Goal: Information Seeking & Learning: Learn about a topic

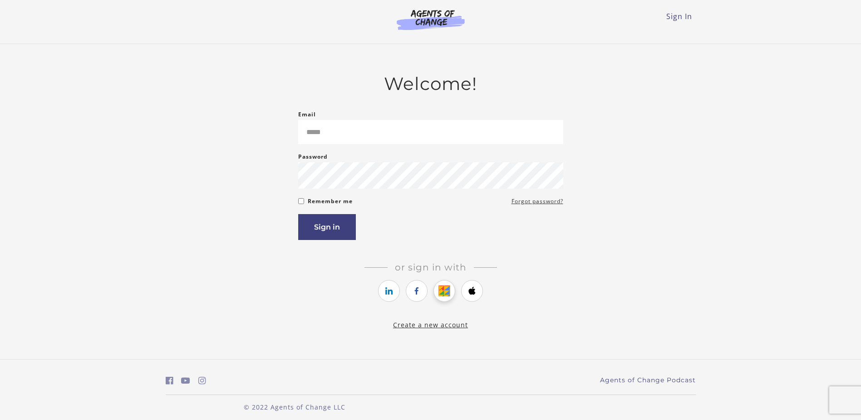
click at [442, 296] on icon "https://courses.thinkific.com/users/auth/google?ss%5Breferral%5D=&ss%5Buser_ret…" at bounding box center [444, 290] width 11 height 11
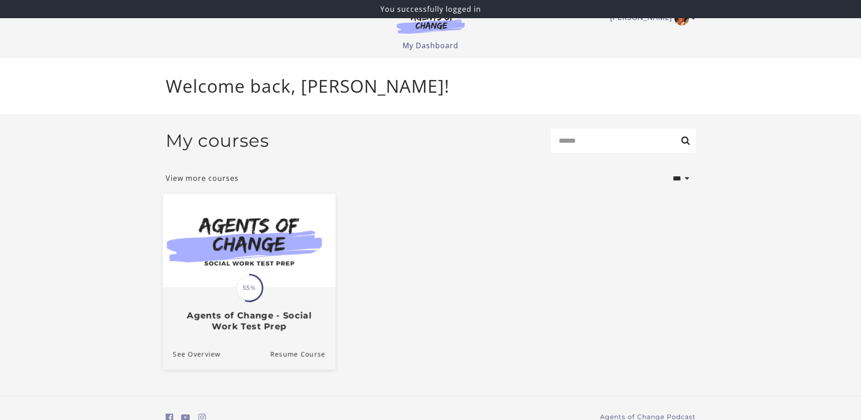
click at [280, 267] on img at bounding box center [249, 239] width 173 height 93
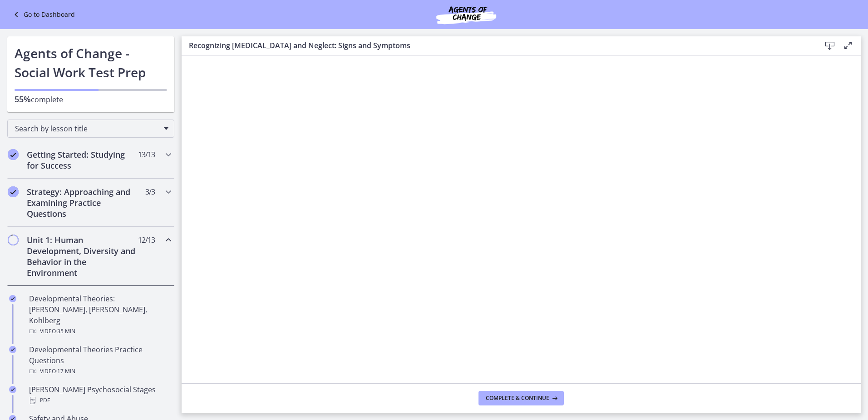
click at [123, 250] on h2 "Unit 1: Human Development, Diversity and Behavior in the Environment" at bounding box center [82, 256] width 111 height 44
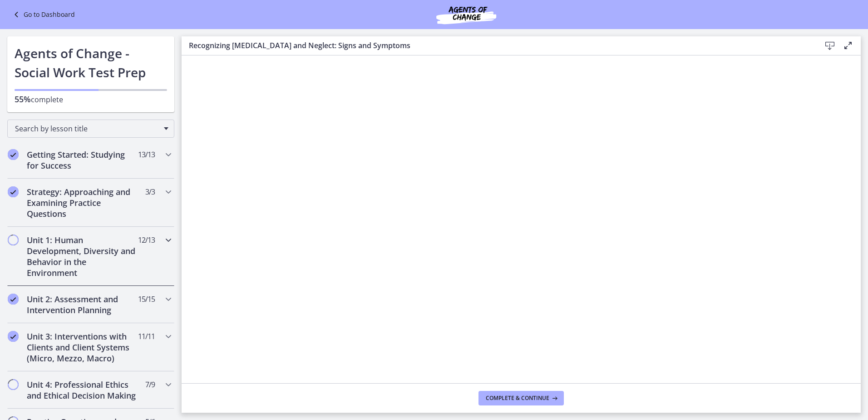
click at [123, 251] on h2 "Unit 1: Human Development, Diversity and Behavior in the Environment" at bounding box center [82, 256] width 111 height 44
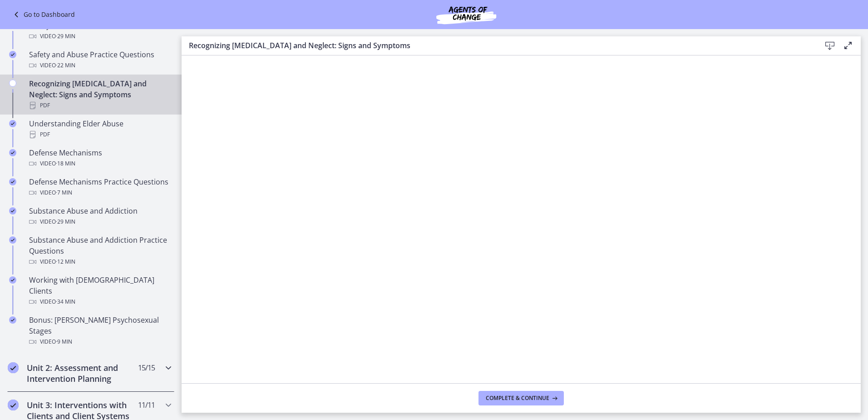
scroll to position [409, 0]
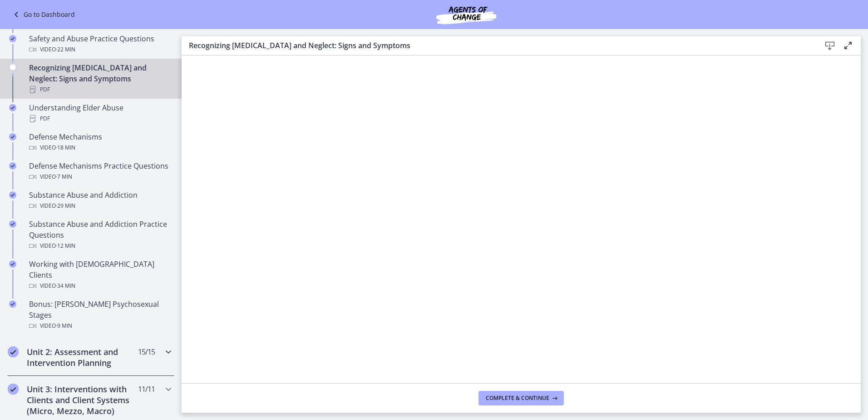
click at [99, 346] on h2 "Unit 2: Assessment and Intervention Planning" at bounding box center [82, 357] width 111 height 22
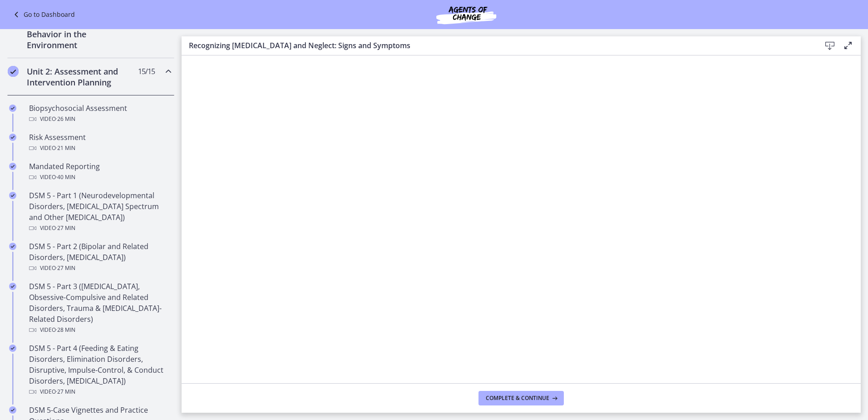
scroll to position [227, 0]
click at [88, 110] on div "Biopsychosocial Assessment Video · 26 min" at bounding box center [100, 114] width 142 height 22
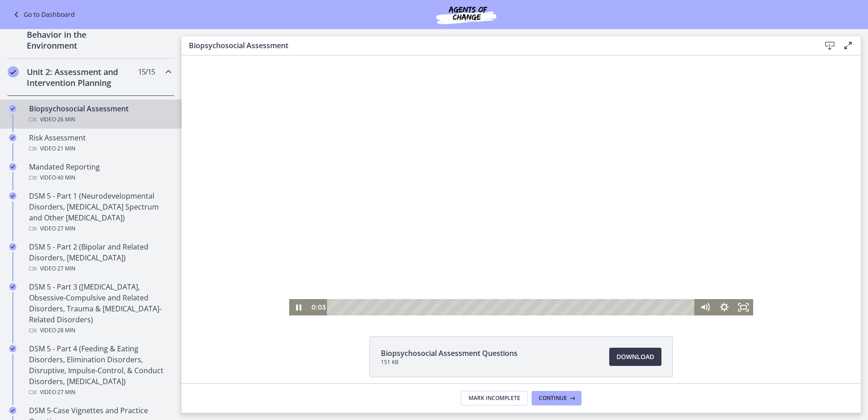
click at [363, 256] on div at bounding box center [521, 185] width 465 height 260
click at [738, 304] on icon "Fullscreen" at bounding box center [743, 307] width 23 height 20
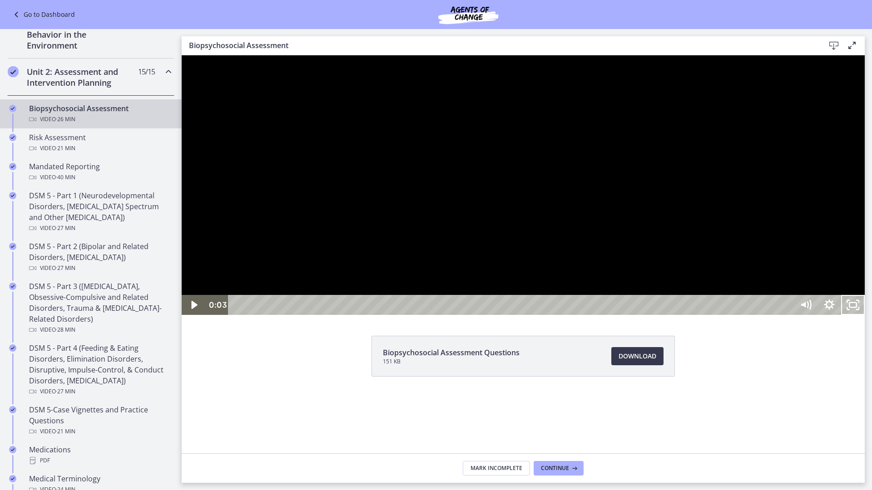
click at [799, 315] on div at bounding box center [523, 185] width 683 height 260
drag, startPoint x: 638, startPoint y: 94, endPoint x: 74, endPoint y: 205, distance: 574.4
click at [182, 205] on html "Click for sound @keyframes VOLUME_SMALL_WAVE_FLASH { 0% { opacity: 0; } 33% { o…" at bounding box center [523, 185] width 683 height 260
drag, startPoint x: 722, startPoint y: 65, endPoint x: 596, endPoint y: 99, distance: 130.0
click at [596, 99] on div at bounding box center [523, 185] width 683 height 260
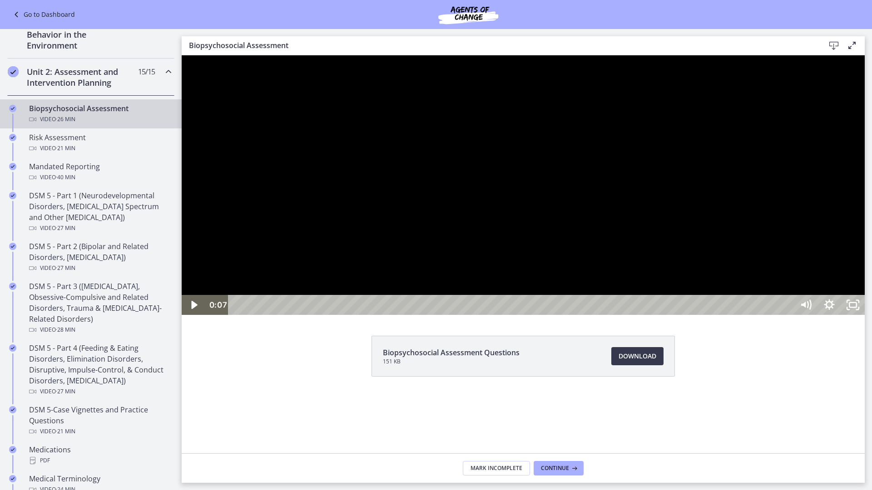
click at [865, 315] on div at bounding box center [523, 185] width 683 height 260
click at [867, 317] on icon "Unfullscreen" at bounding box center [853, 305] width 28 height 24
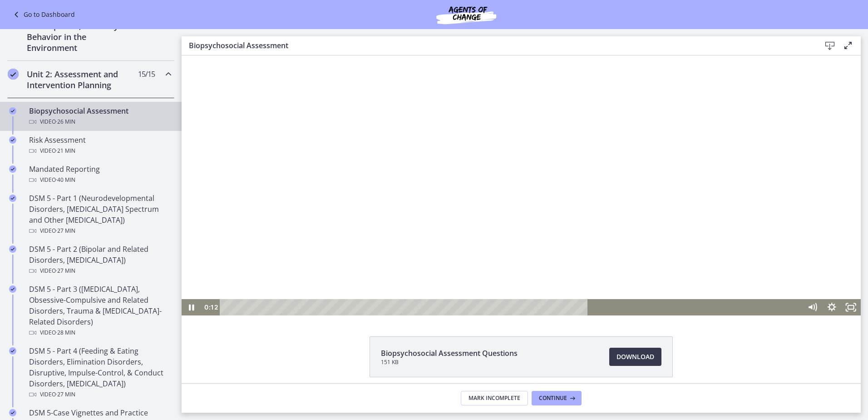
scroll to position [226, 0]
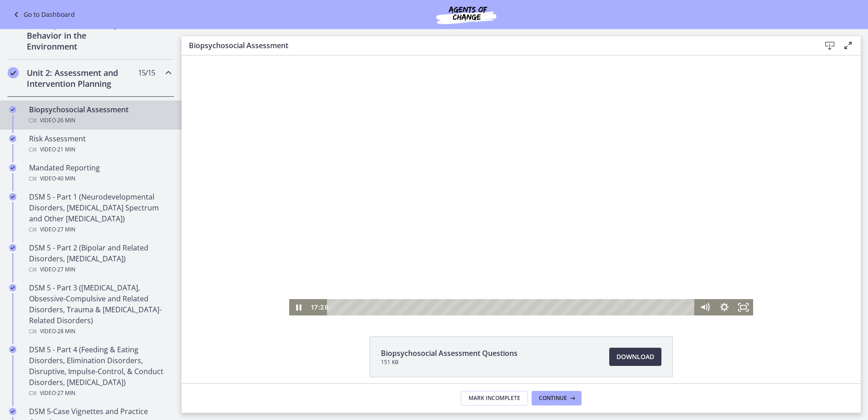
click at [416, 166] on div at bounding box center [521, 185] width 465 height 260
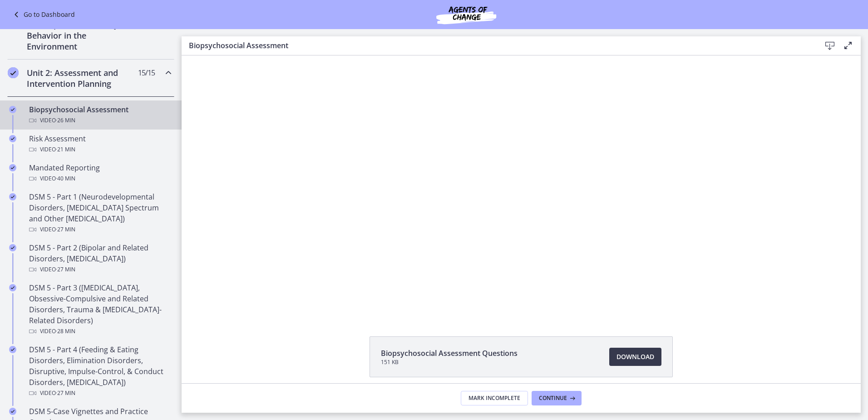
click at [425, 196] on div at bounding box center [521, 185] width 465 height 260
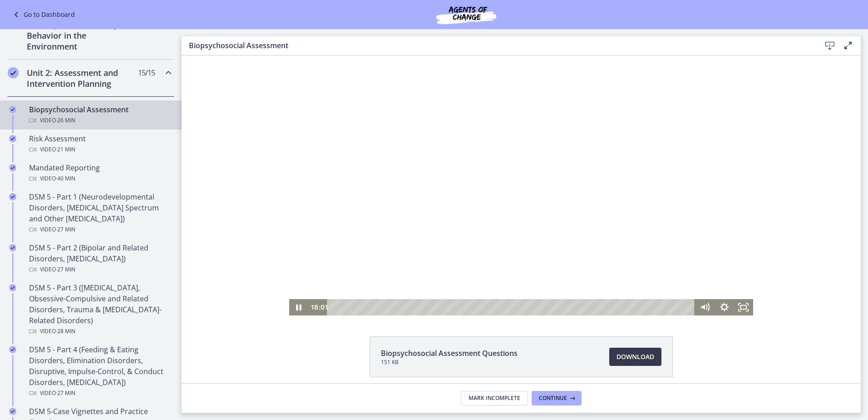
click at [415, 239] on div at bounding box center [521, 185] width 465 height 260
click at [492, 245] on div at bounding box center [521, 185] width 465 height 260
click at [554, 235] on div at bounding box center [521, 185] width 465 height 260
click at [589, 271] on div at bounding box center [521, 185] width 465 height 260
click at [571, 150] on div at bounding box center [521, 185] width 465 height 260
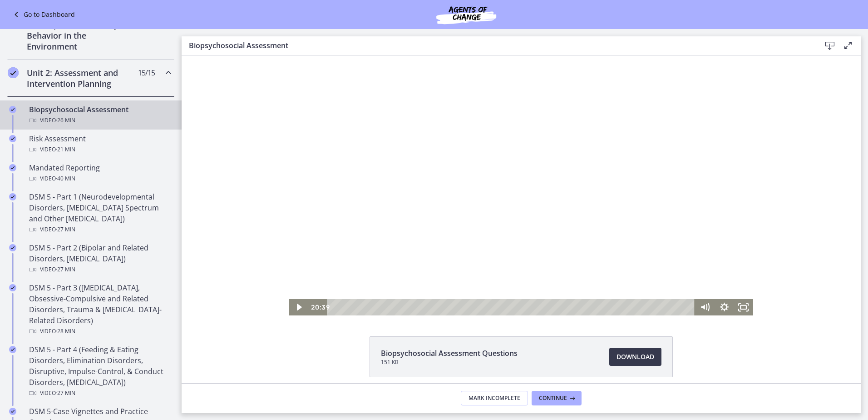
click at [458, 182] on div at bounding box center [521, 185] width 465 height 260
click at [564, 227] on div at bounding box center [521, 185] width 465 height 260
click at [449, 198] on div at bounding box center [521, 185] width 465 height 260
click at [459, 231] on div at bounding box center [521, 185] width 465 height 260
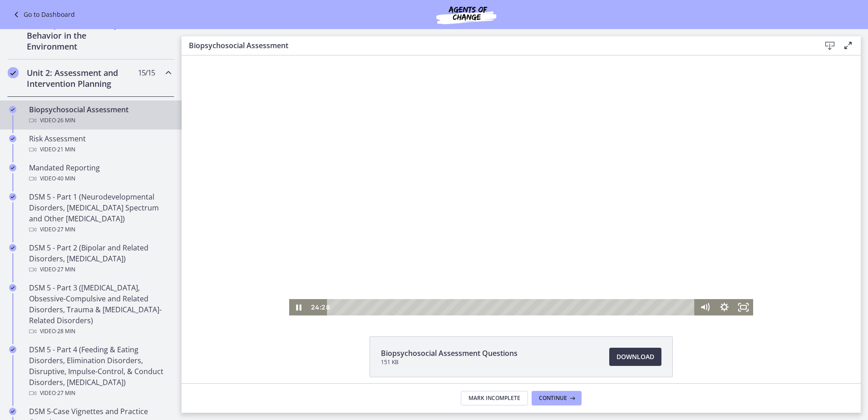
click at [459, 231] on div at bounding box center [521, 185] width 465 height 260
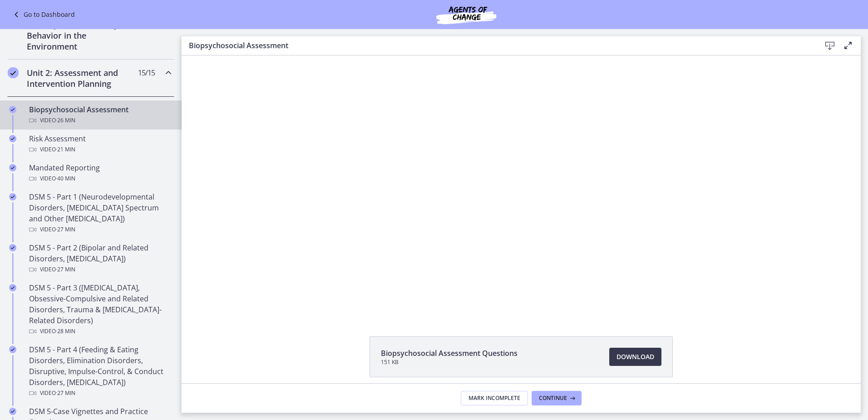
click at [459, 231] on div at bounding box center [521, 185] width 465 height 260
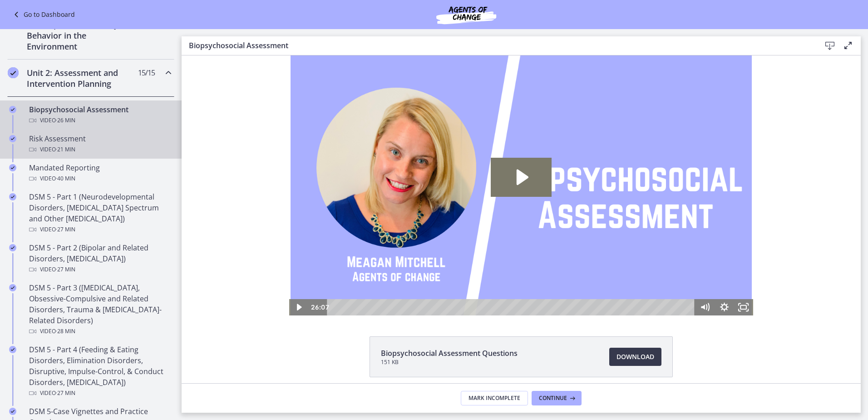
click at [79, 145] on div "Video · 21 min" at bounding box center [100, 149] width 142 height 11
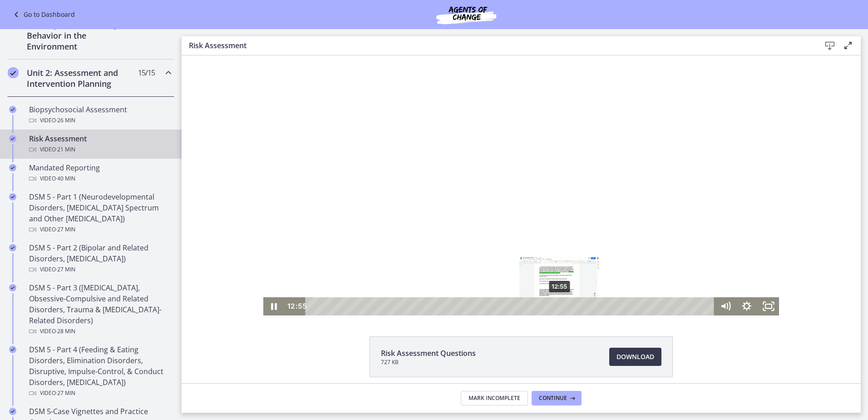
click at [557, 306] on div "12:55" at bounding box center [511, 306] width 396 height 18
click at [567, 306] on div "13:27" at bounding box center [511, 306] width 396 height 18
click at [573, 306] on div "13:45" at bounding box center [511, 306] width 396 height 18
click at [580, 305] on div "14:08" at bounding box center [511, 306] width 396 height 18
click at [585, 304] on div "14:25" at bounding box center [511, 306] width 396 height 18
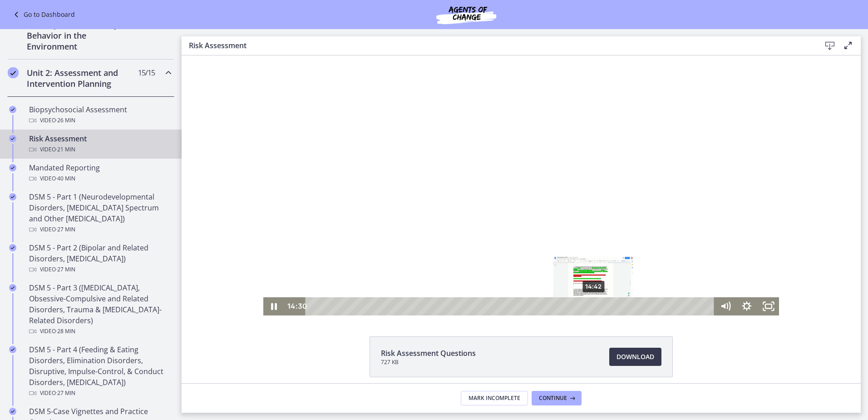
click at [591, 304] on div "14:42" at bounding box center [511, 306] width 396 height 18
click at [600, 304] on div "15:11" at bounding box center [511, 306] width 396 height 18
click at [595, 304] on div "14:55" at bounding box center [511, 306] width 396 height 18
click at [599, 304] on div "15:07" at bounding box center [511, 306] width 396 height 18
click at [604, 304] on div "15:25" at bounding box center [511, 306] width 396 height 18
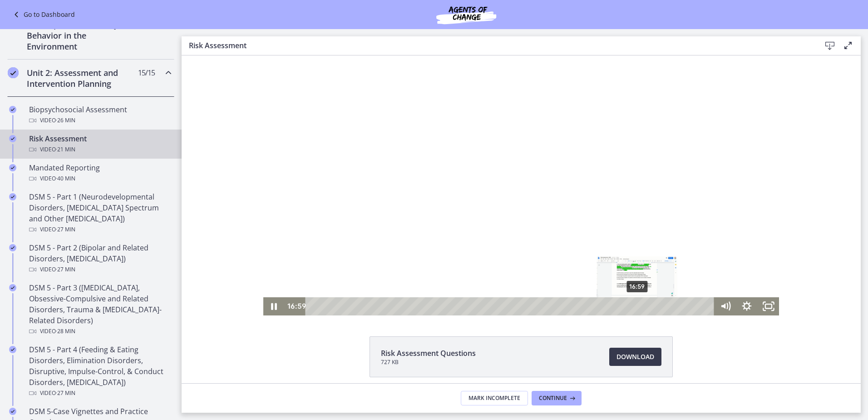
click at [634, 303] on div "16:59" at bounding box center [511, 306] width 396 height 18
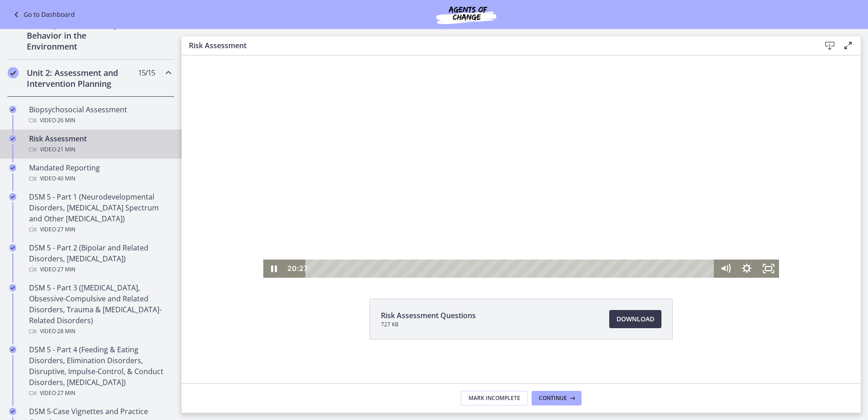
click at [470, 167] on div at bounding box center [521, 148] width 516 height 260
click at [415, 184] on div at bounding box center [521, 148] width 516 height 260
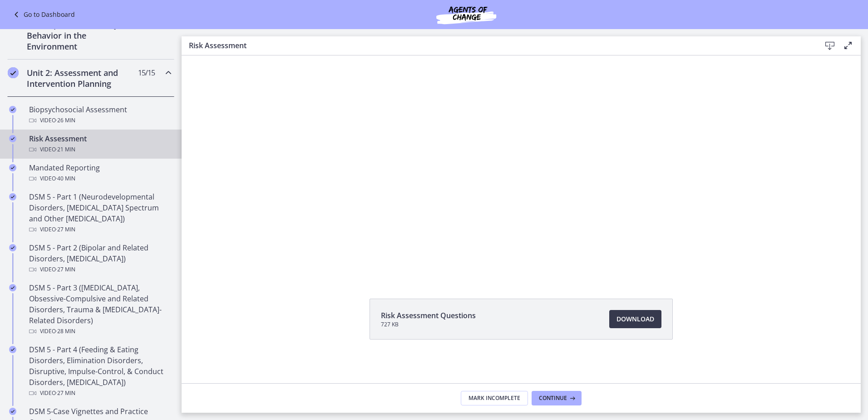
scroll to position [0, 0]
